Goal: Task Accomplishment & Management: Complete application form

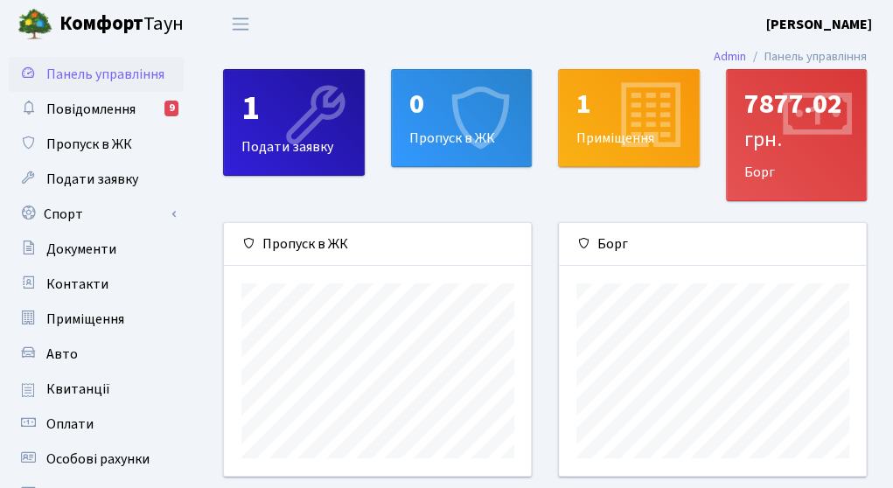
scroll to position [252, 308]
click at [463, 111] on icon at bounding box center [480, 117] width 83 height 83
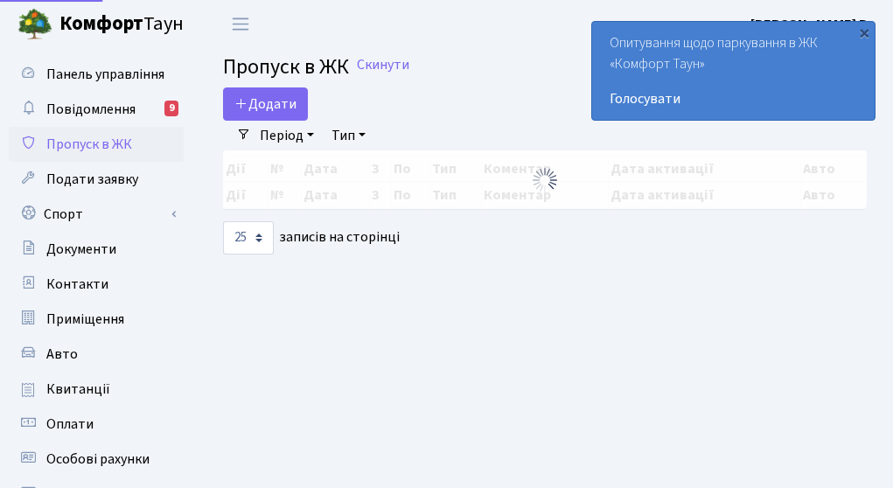
select select "25"
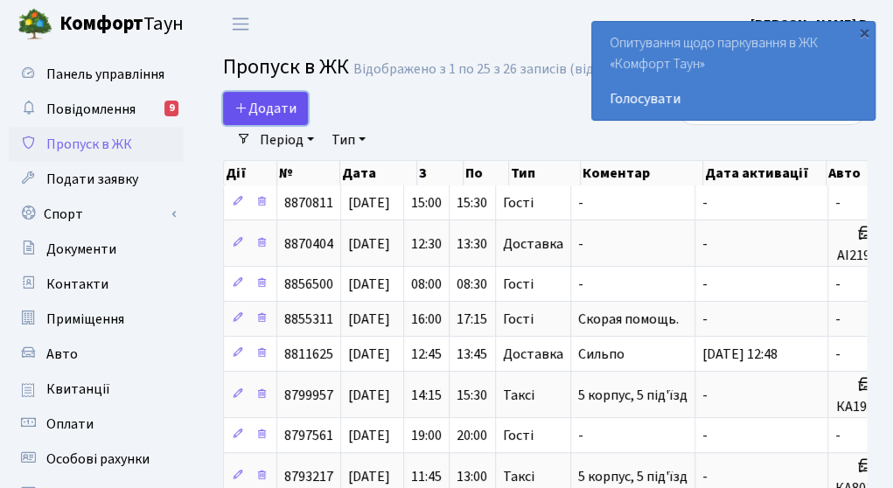
click at [277, 102] on span "Додати" at bounding box center [265, 108] width 62 height 19
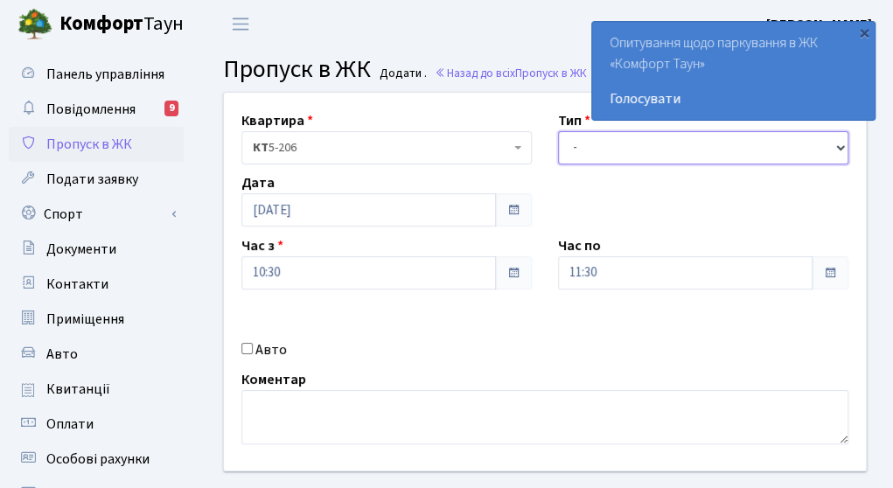
click at [650, 144] on select "- Доставка Таксі Гості Сервіс" at bounding box center [703, 147] width 290 height 33
select select "1"
click at [558, 131] on select "- Доставка Таксі Гості Сервіс" at bounding box center [703, 147] width 290 height 33
click at [245, 349] on input "Авто" at bounding box center [246, 348] width 11 height 11
checkbox input "true"
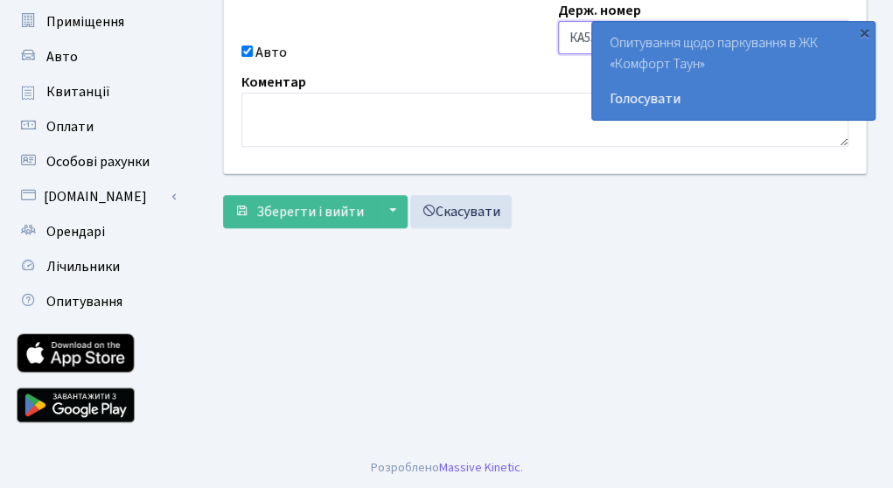
scroll to position [299, 0]
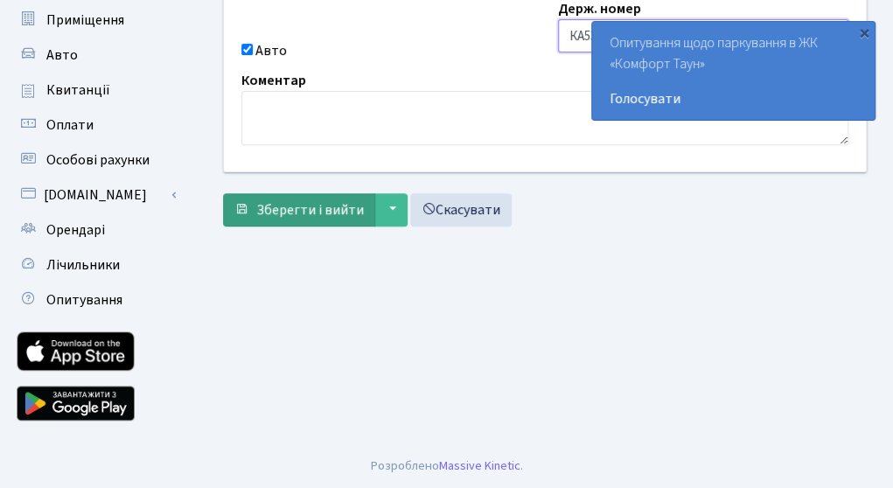
type input "КА5386ІР"
click at [313, 202] on span "Зберегти і вийти" at bounding box center [310, 209] width 108 height 19
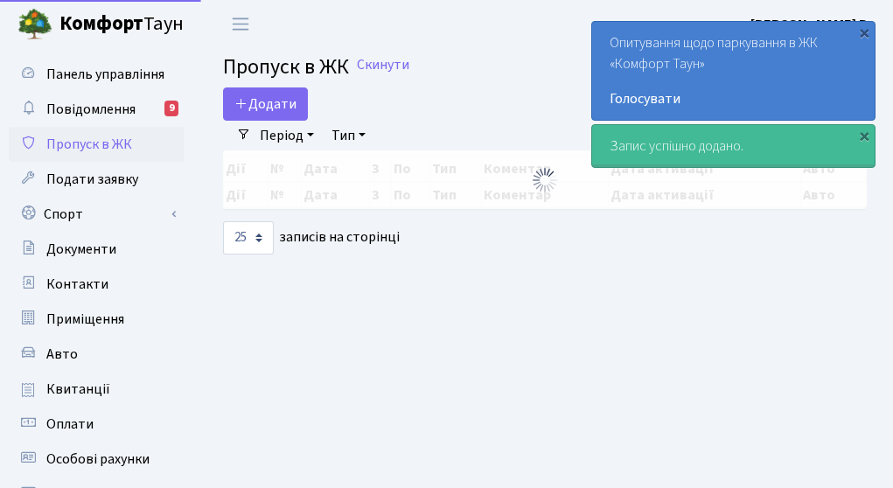
select select "25"
